Goal: Task Accomplishment & Management: Use online tool/utility

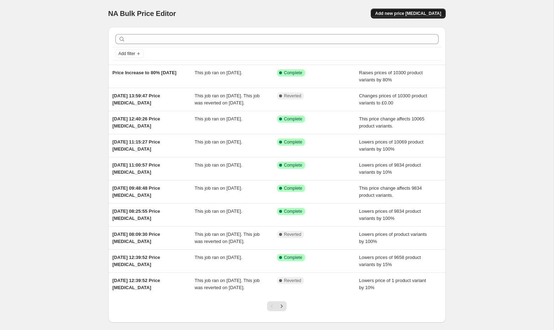
click at [404, 12] on span "Add new price [MEDICAL_DATA]" at bounding box center [408, 14] width 66 height 6
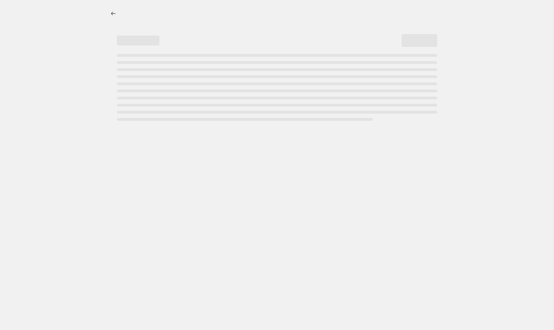
select select "percentage"
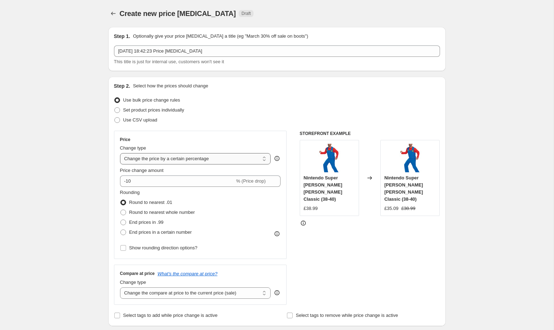
click at [193, 161] on select "Change the price to a certain amount Change the price by a certain amount Chang…" at bounding box center [195, 158] width 151 height 11
click at [191, 163] on select "Change the price to a certain amount Change the price by a certain amount Chang…" at bounding box center [195, 158] width 151 height 11
click at [172, 110] on span "Set product prices individually" at bounding box center [153, 109] width 61 height 5
click at [115, 108] on input "Set product prices individually" at bounding box center [114, 107] width 0 height 0
radio input "true"
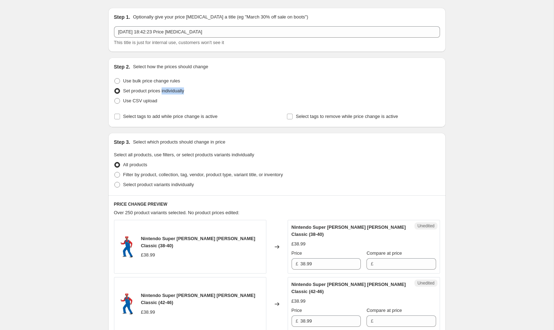
scroll to position [16, 0]
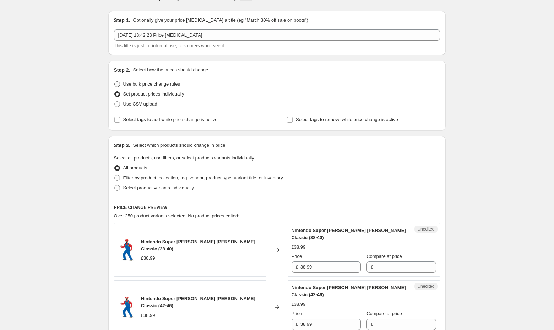
click at [142, 86] on span "Use bulk price change rules" at bounding box center [151, 83] width 57 height 5
click at [115, 82] on input "Use bulk price change rules" at bounding box center [114, 81] width 0 height 0
radio input "true"
select select "percentage"
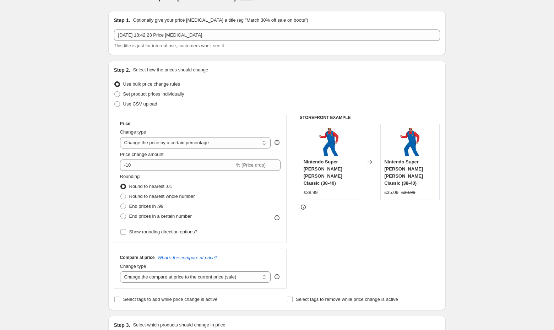
click at [278, 141] on icon at bounding box center [276, 142] width 5 height 5
